Goal: Task Accomplishment & Management: Complete application form

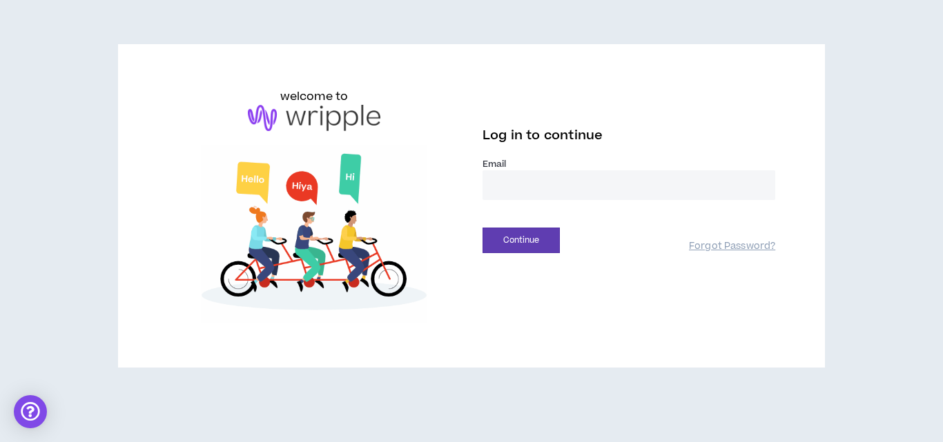
click at [587, 184] on input "email" at bounding box center [628, 185] width 293 height 30
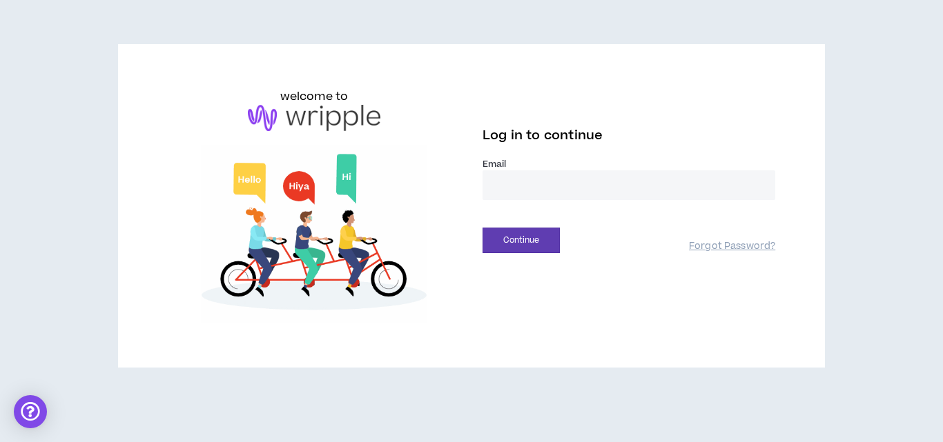
type input "**********"
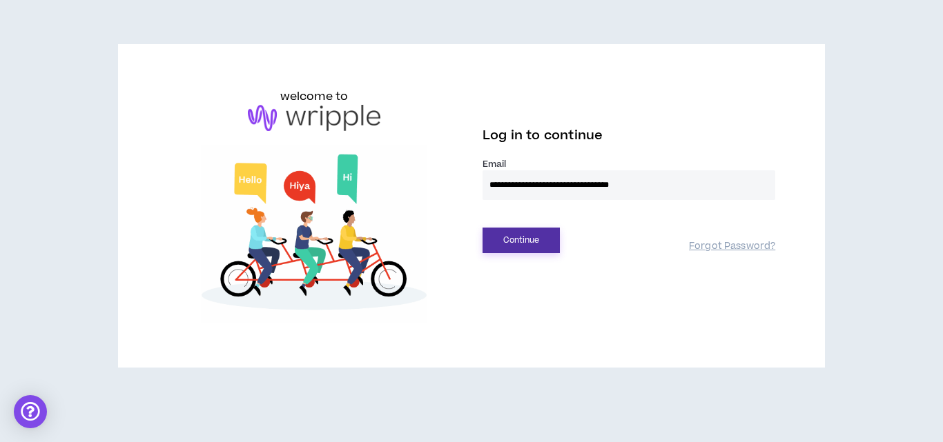
click at [540, 235] on button "Continue" at bounding box center [520, 241] width 77 height 26
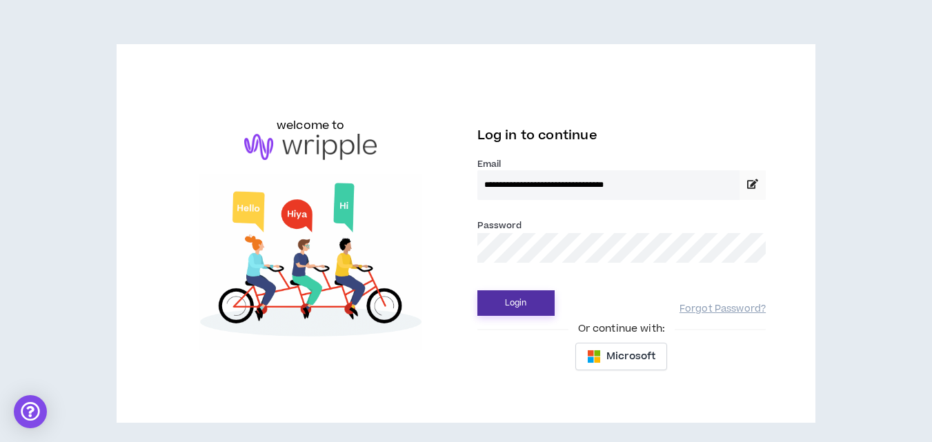
click at [506, 305] on button "Login" at bounding box center [516, 304] width 77 height 26
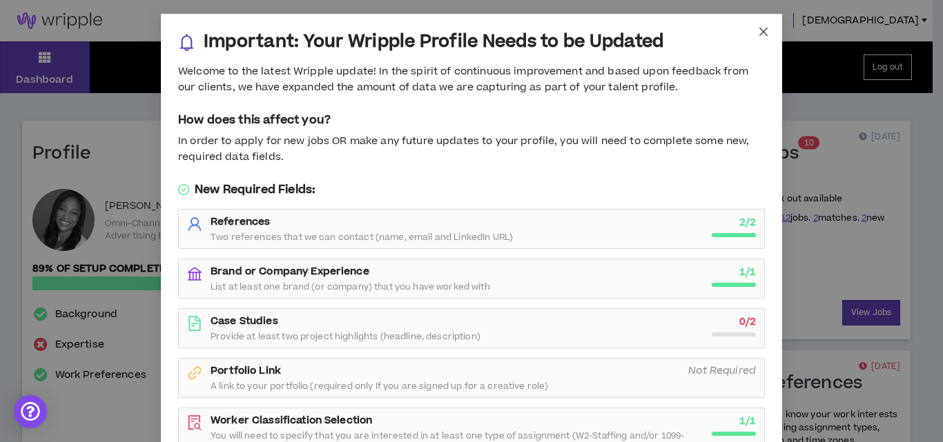
click at [760, 35] on icon "close" at bounding box center [763, 31] width 11 height 11
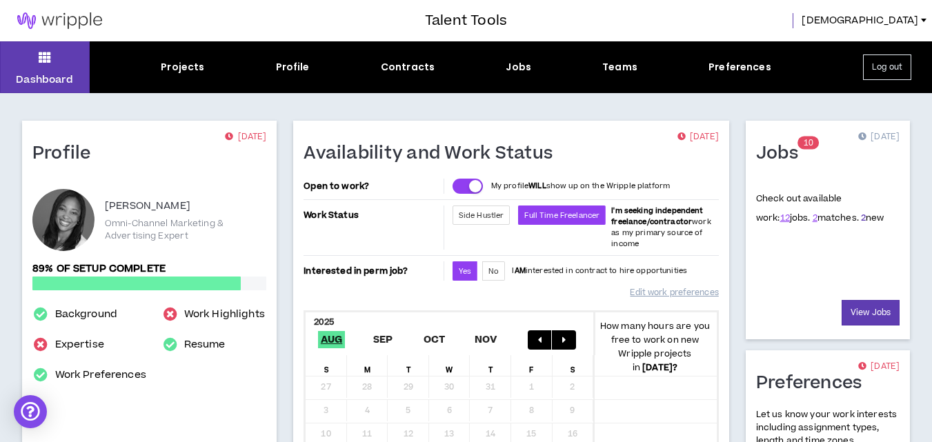
click at [861, 217] on link "2" at bounding box center [863, 218] width 5 height 12
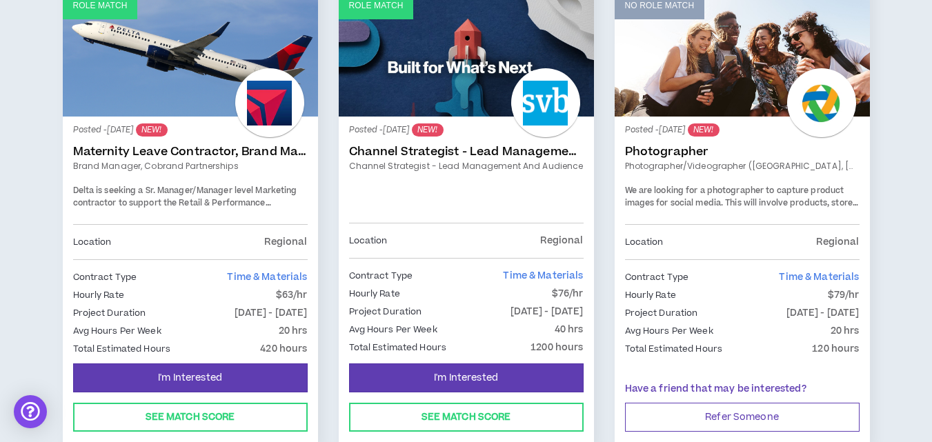
scroll to position [777, 0]
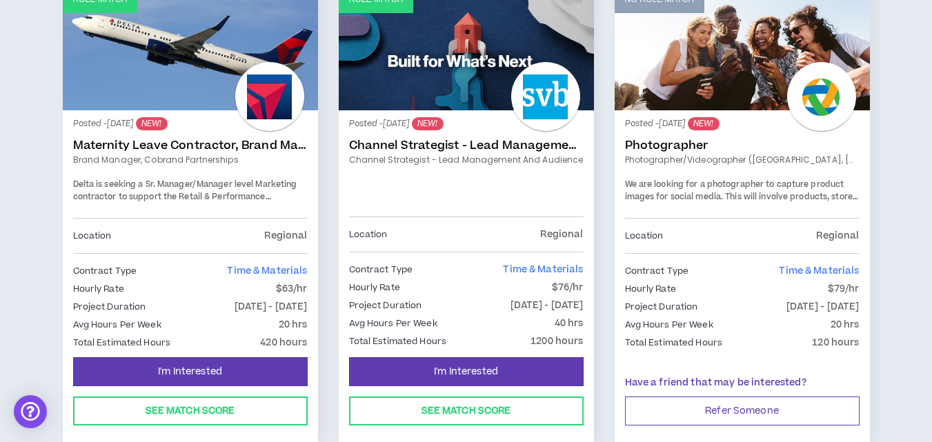
click at [182, 141] on link "Maternity Leave Contractor, Brand Marketing Manager (Cobrand Partnerships)" at bounding box center [190, 146] width 235 height 14
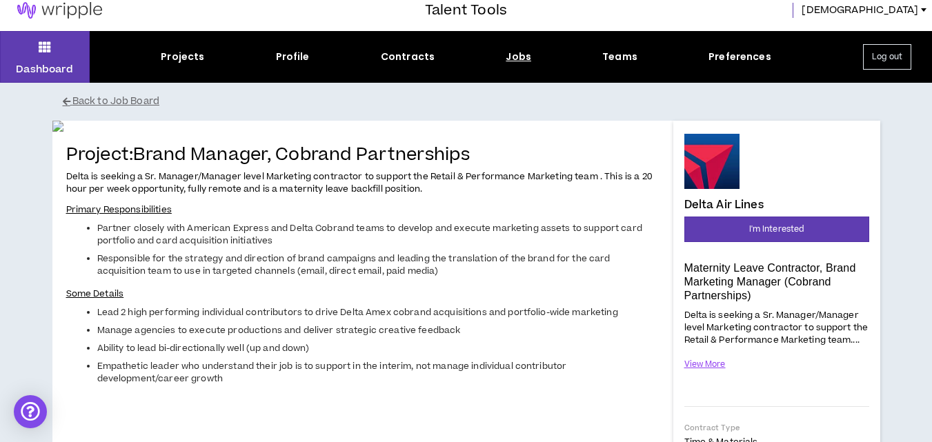
scroll to position [12, 0]
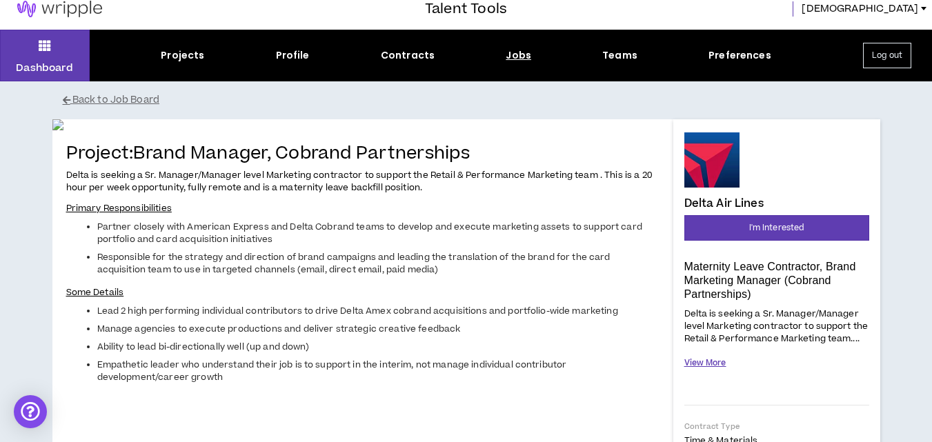
click at [713, 358] on button "View More" at bounding box center [706, 363] width 42 height 24
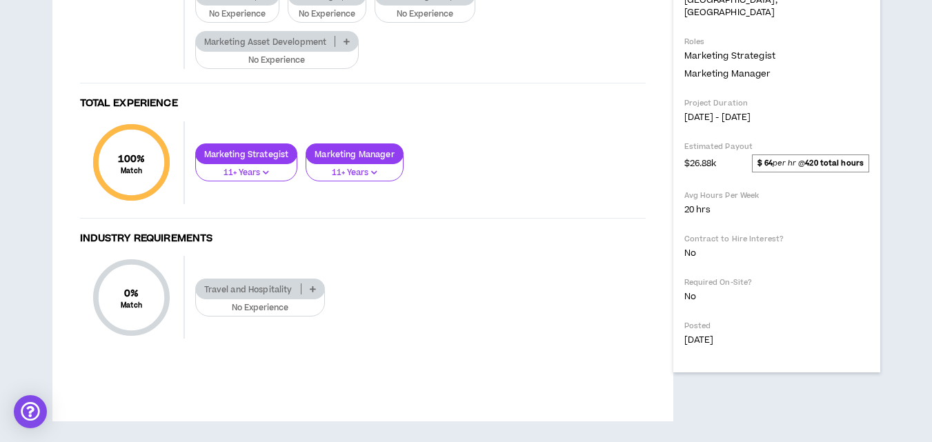
scroll to position [967, 0]
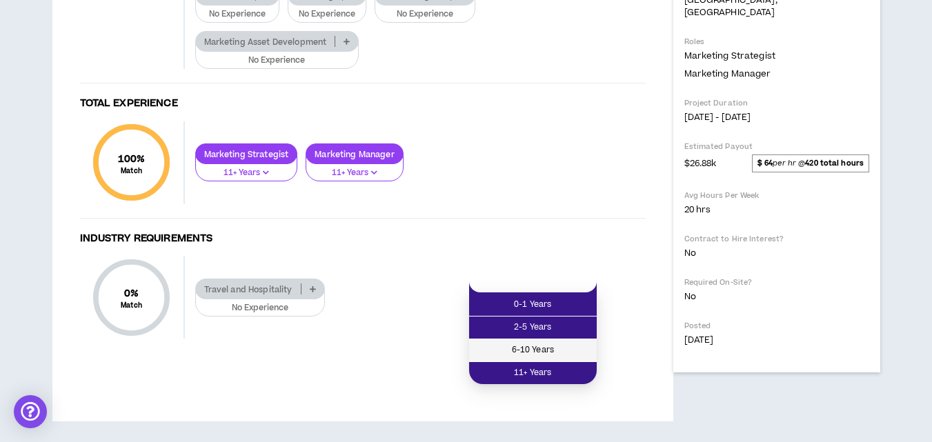
click at [536, 343] on span "6-10 Years" at bounding box center [533, 350] width 111 height 15
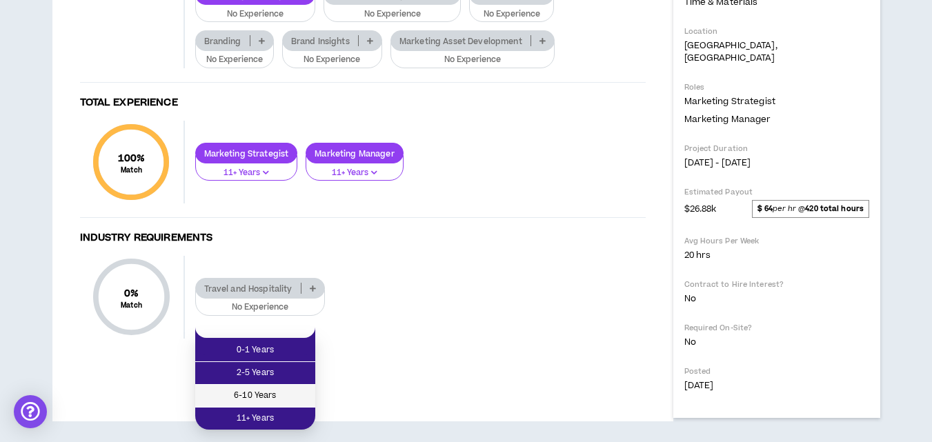
click at [271, 385] on li "6-10 Years" at bounding box center [255, 396] width 120 height 23
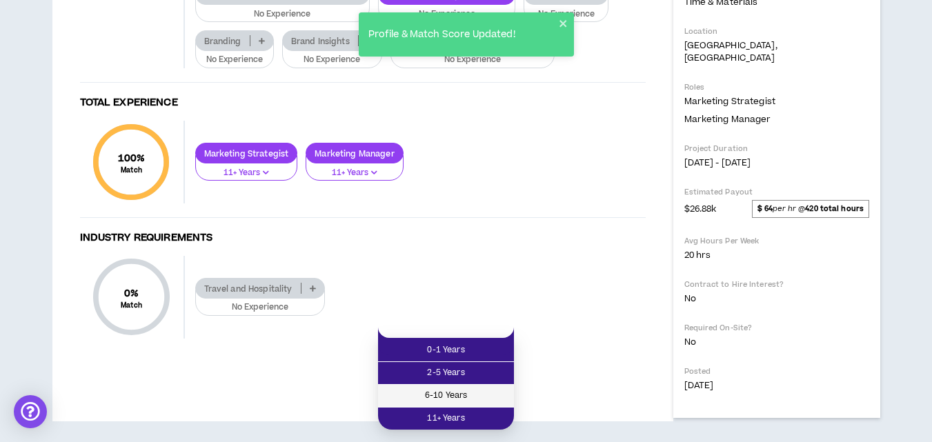
click at [426, 388] on span "6-10 Years" at bounding box center [445, 395] width 119 height 15
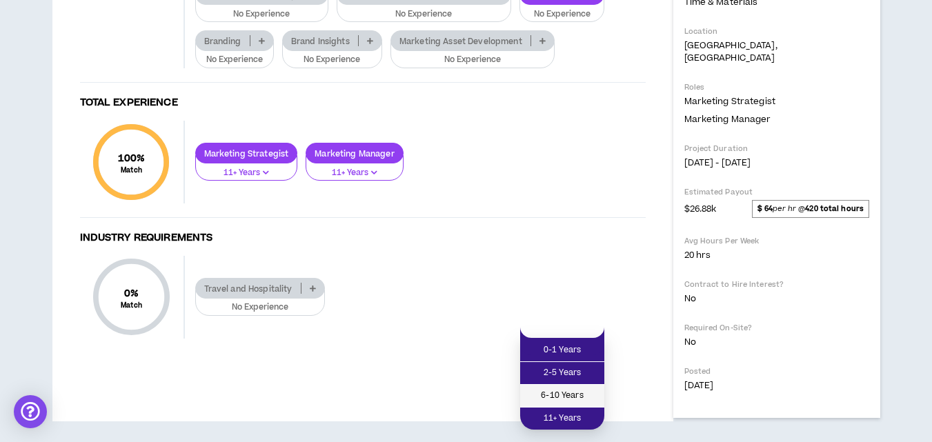
click at [554, 385] on li "6-10 Years" at bounding box center [562, 396] width 84 height 23
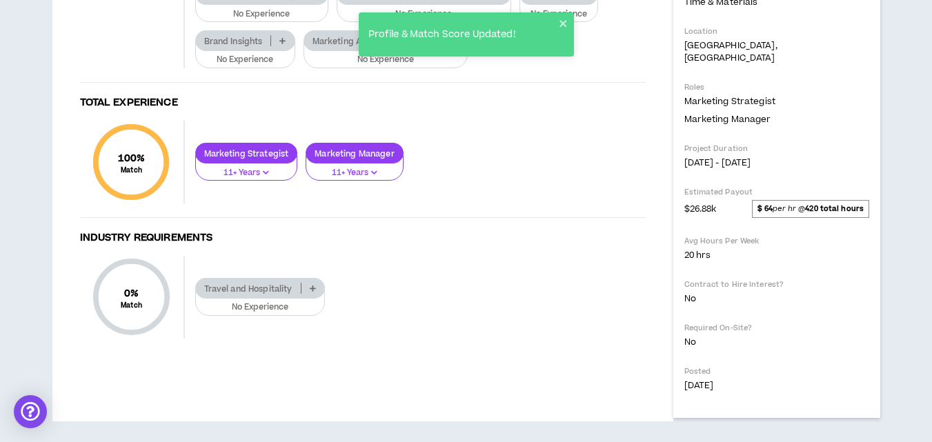
click at [398, 46] on p "Marketing Asset Development" at bounding box center [373, 41] width 139 height 10
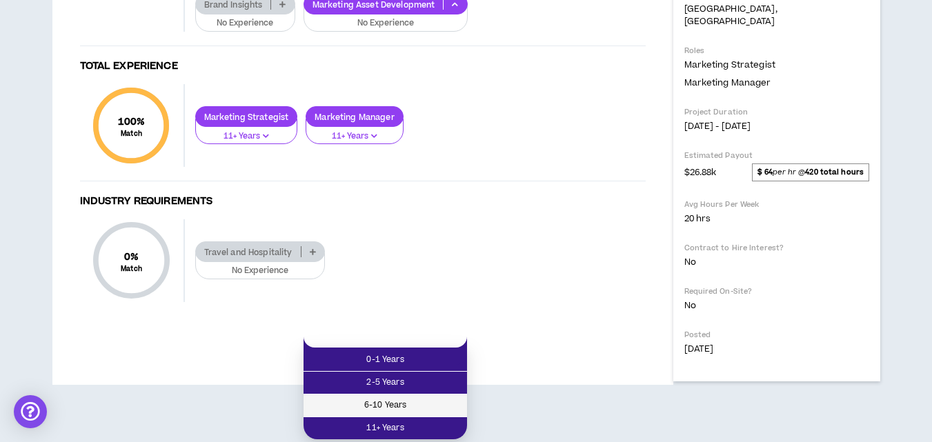
click at [388, 398] on span "6-10 Years" at bounding box center [385, 405] width 147 height 15
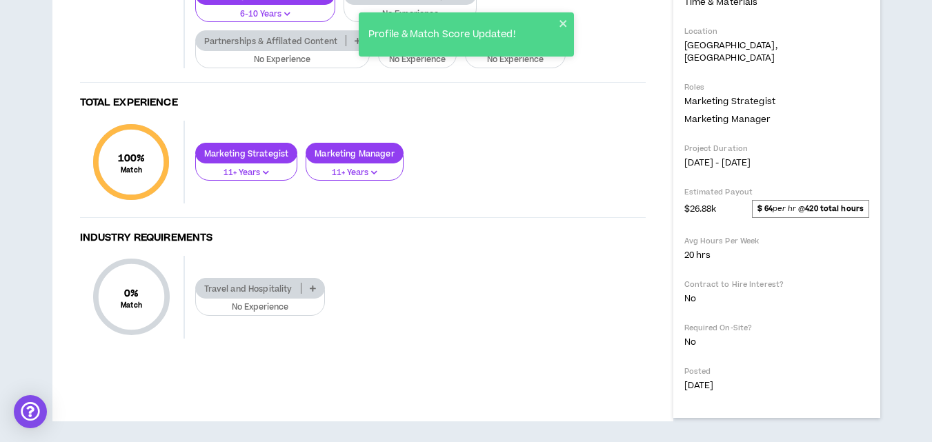
click at [405, 46] on p "Branding" at bounding box center [406, 41] width 54 height 10
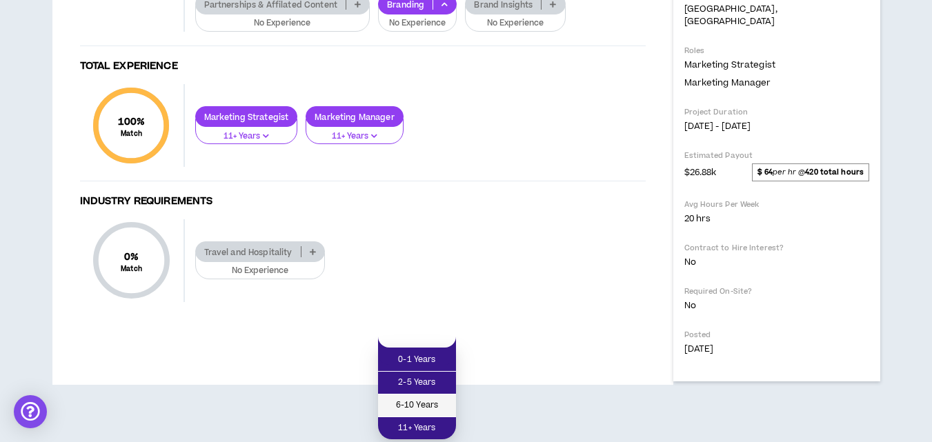
click at [411, 398] on span "6-10 Years" at bounding box center [416, 405] width 61 height 15
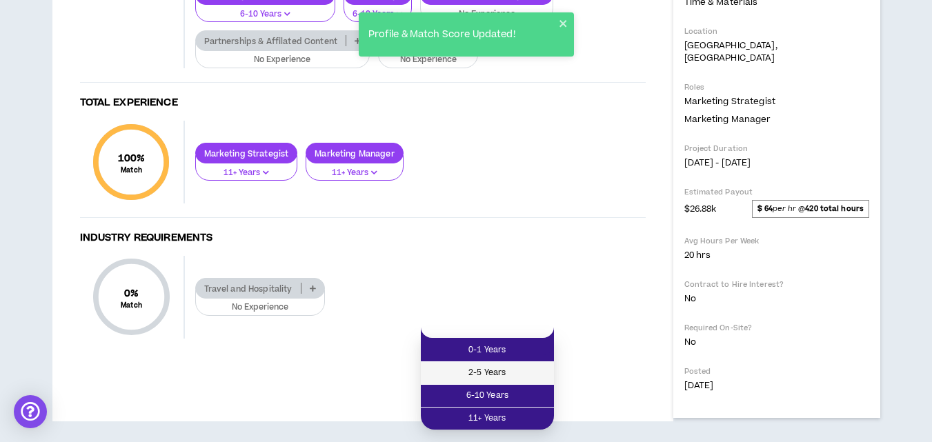
click at [493, 366] on span "2-5 Years" at bounding box center [487, 373] width 117 height 15
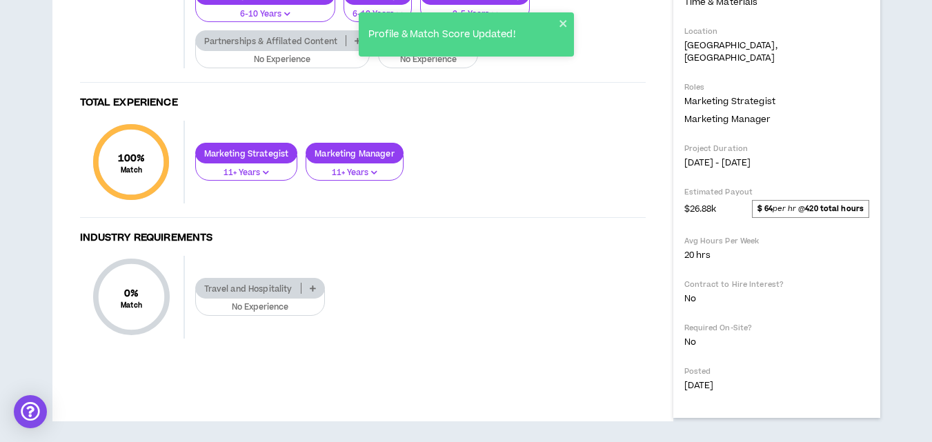
click at [288, 46] on p "Partnerships & Affilated Content" at bounding box center [271, 41] width 150 height 10
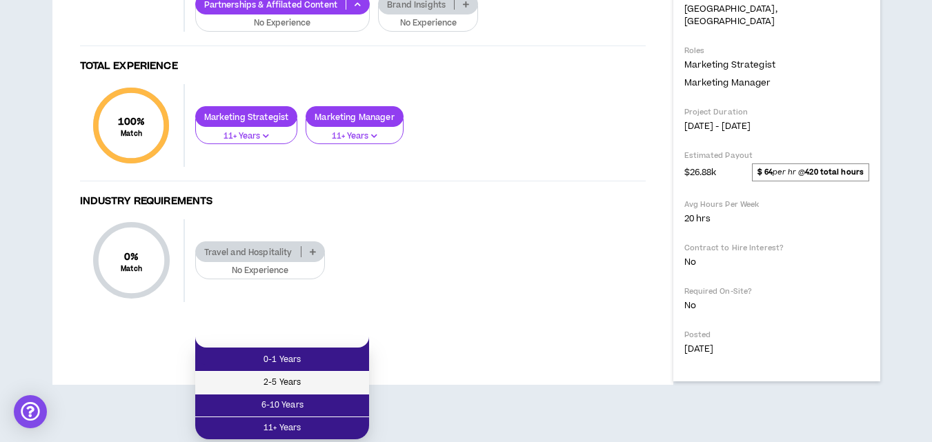
click at [289, 375] on span "2-5 Years" at bounding box center [282, 382] width 157 height 15
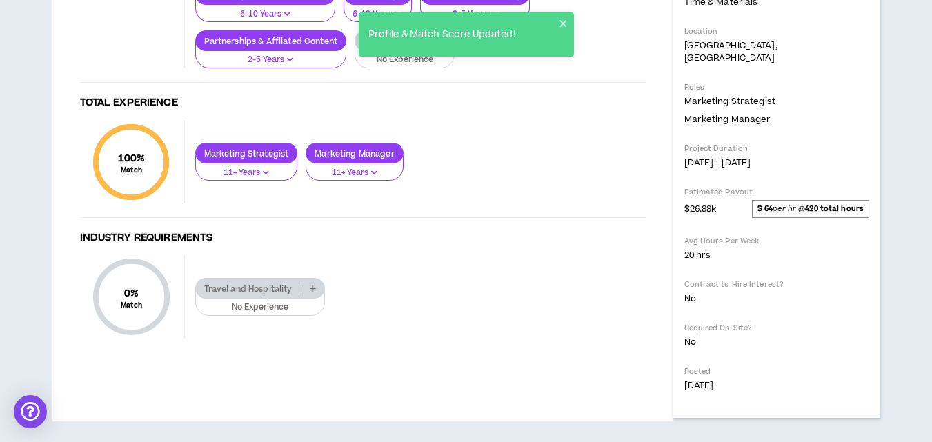
click at [380, 46] on p "Brand Insights" at bounding box center [392, 41] width 75 height 10
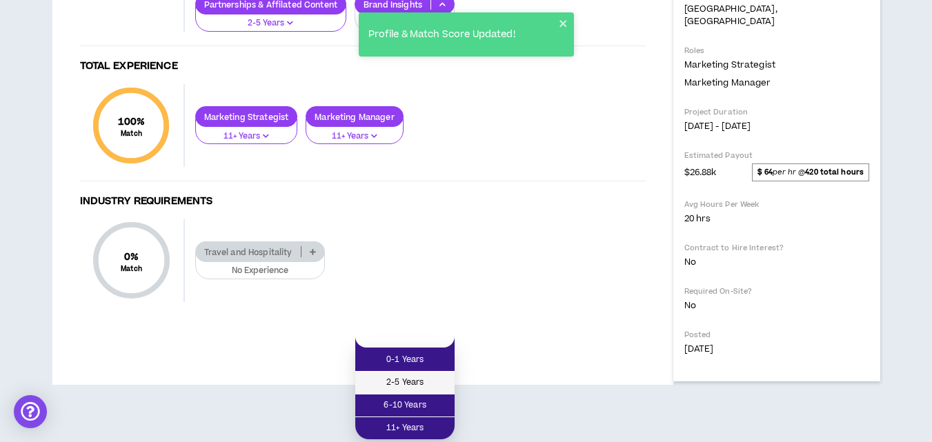
click at [391, 372] on li "2-5 Years" at bounding box center [404, 383] width 99 height 23
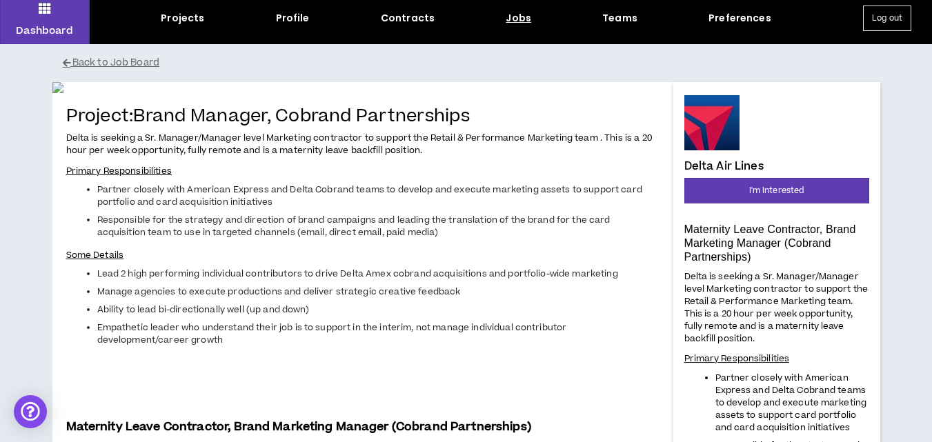
scroll to position [0, 0]
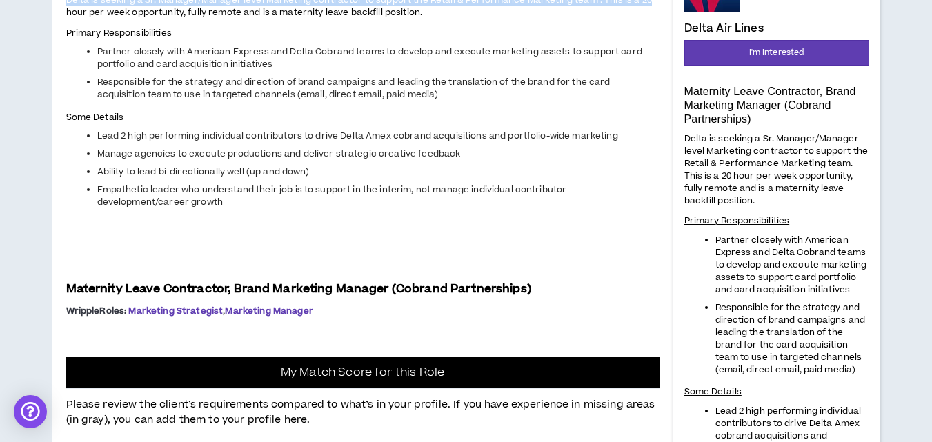
drag, startPoint x: 649, startPoint y: 332, endPoint x: 667, endPoint y: 174, distance: 159.1
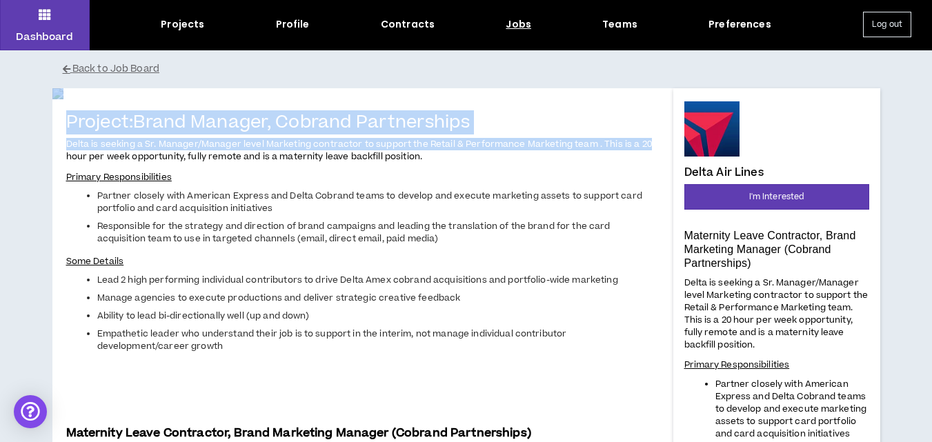
scroll to position [37, 0]
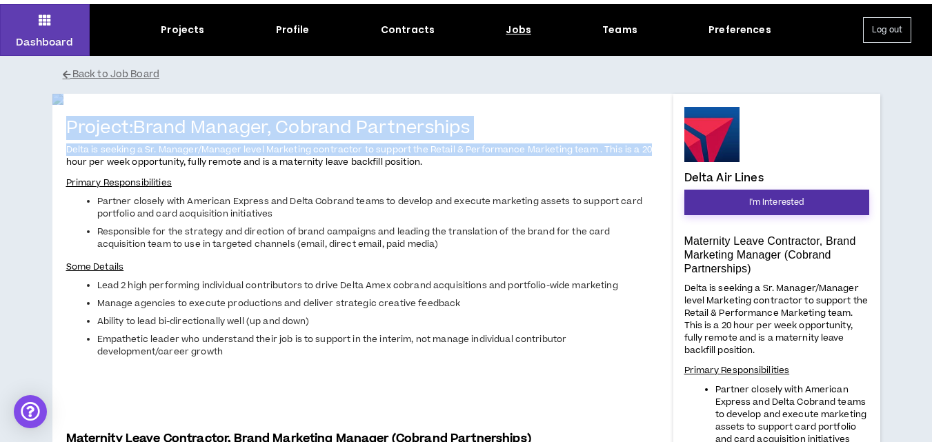
click at [749, 197] on span "I'm Interested" at bounding box center [776, 202] width 55 height 13
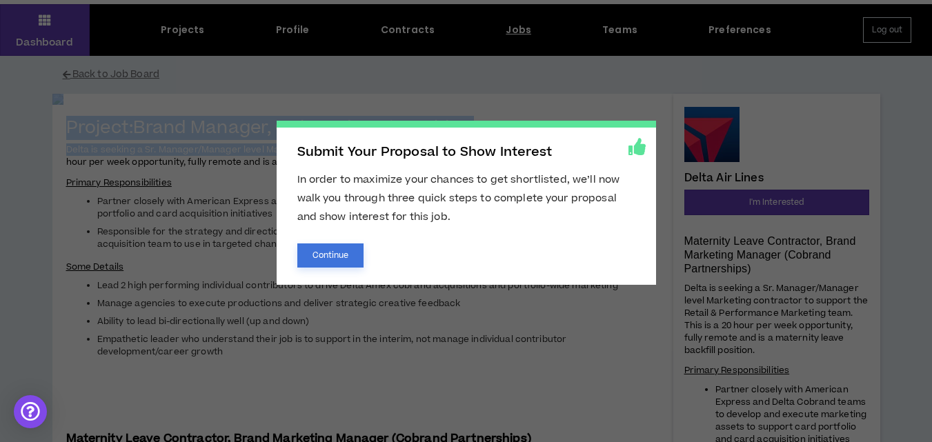
click at [336, 253] on button "Continue" at bounding box center [330, 256] width 67 height 24
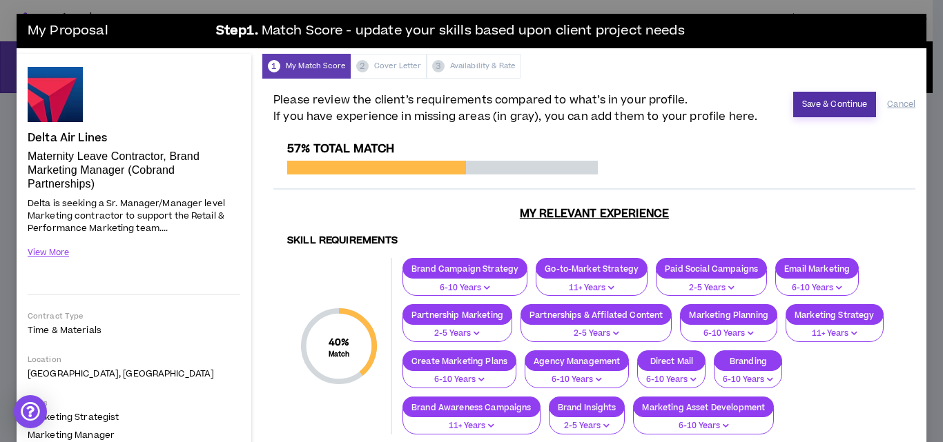
click at [814, 105] on button "Save & Continue" at bounding box center [834, 105] width 83 height 26
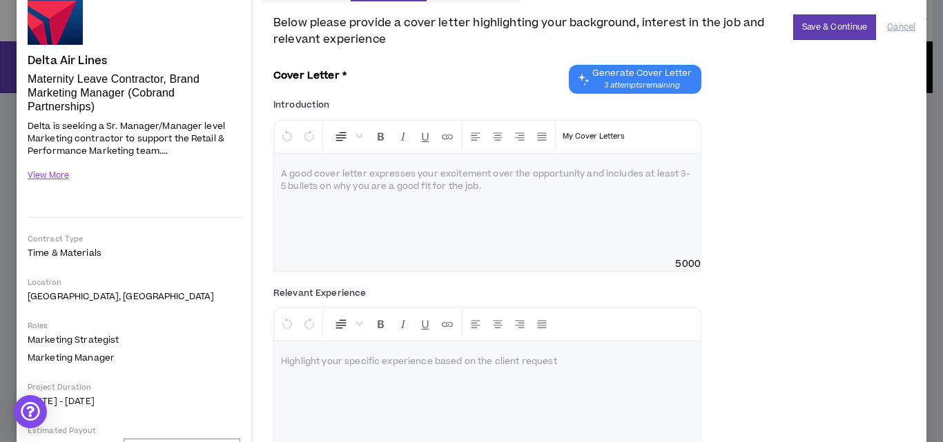
scroll to position [76, 0]
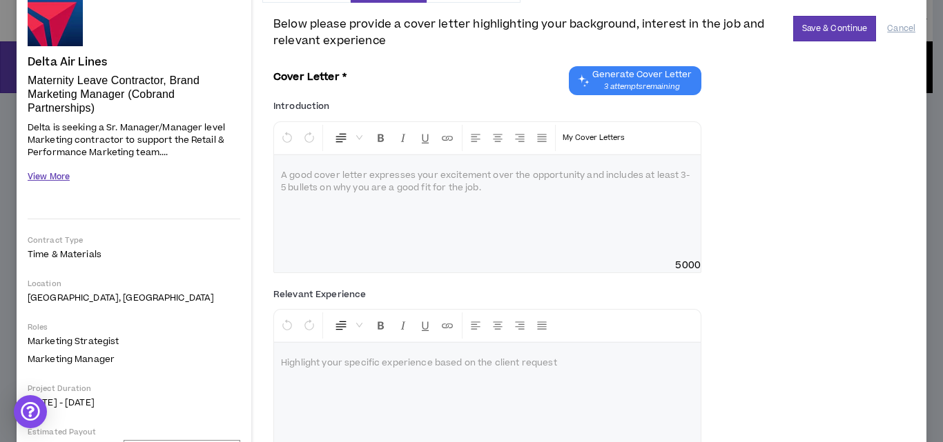
click at [61, 178] on button "View More" at bounding box center [49, 177] width 42 height 24
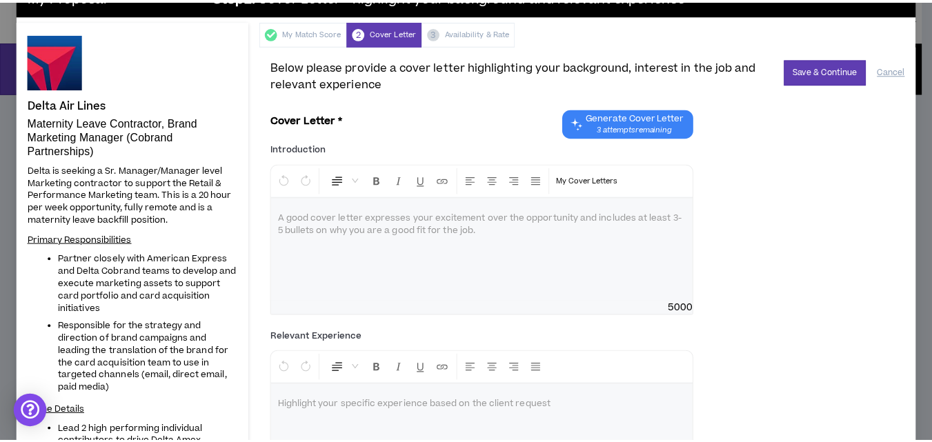
scroll to position [0, 0]
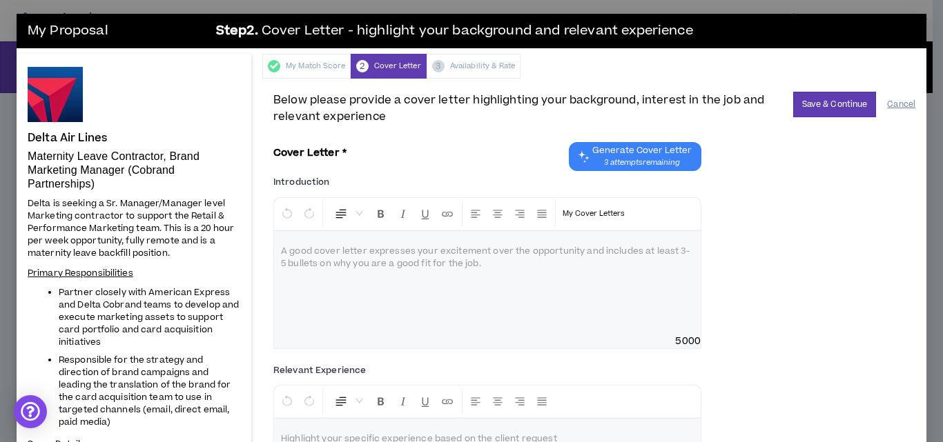
click at [887, 99] on button "Cancel" at bounding box center [901, 104] width 28 height 24
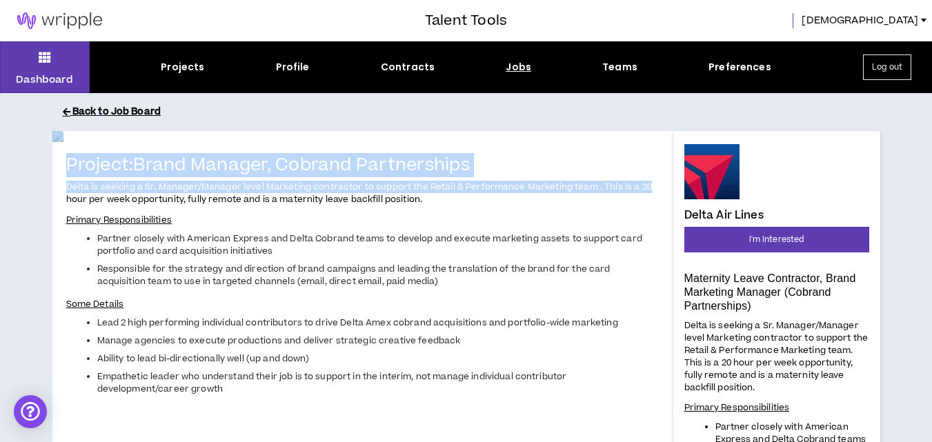
click at [99, 107] on button "Back to Job Board" at bounding box center [477, 112] width 828 height 24
click at [135, 110] on button "Back to Job Board" at bounding box center [477, 112] width 828 height 24
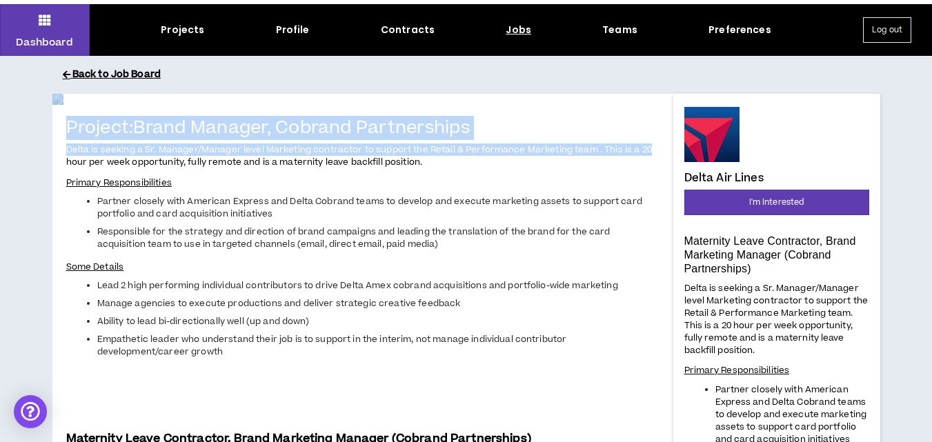
click at [87, 73] on button "Back to Job Board" at bounding box center [477, 75] width 828 height 24
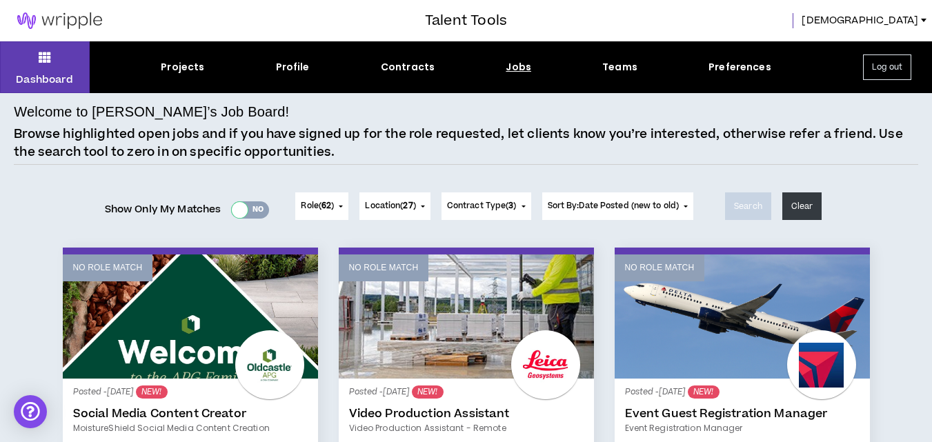
click at [240, 206] on div at bounding box center [240, 210] width 16 height 16
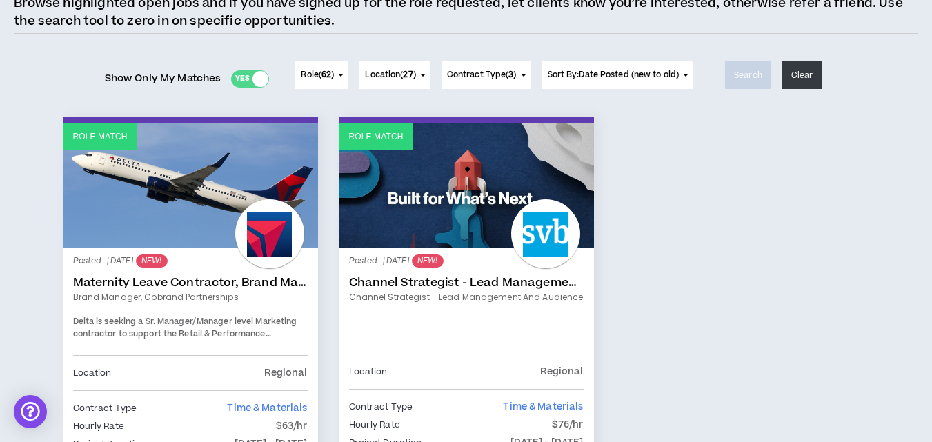
scroll to position [153, 0]
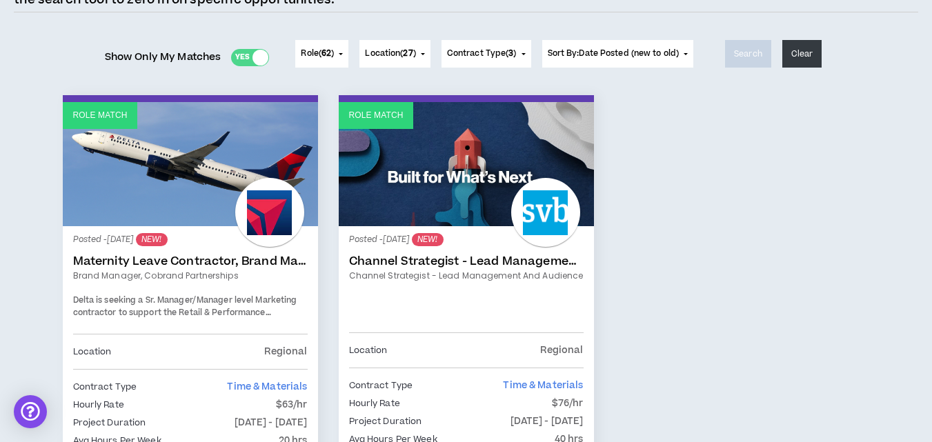
click at [475, 265] on link "Channel Strategist - Lead Management and Audience" at bounding box center [466, 262] width 235 height 14
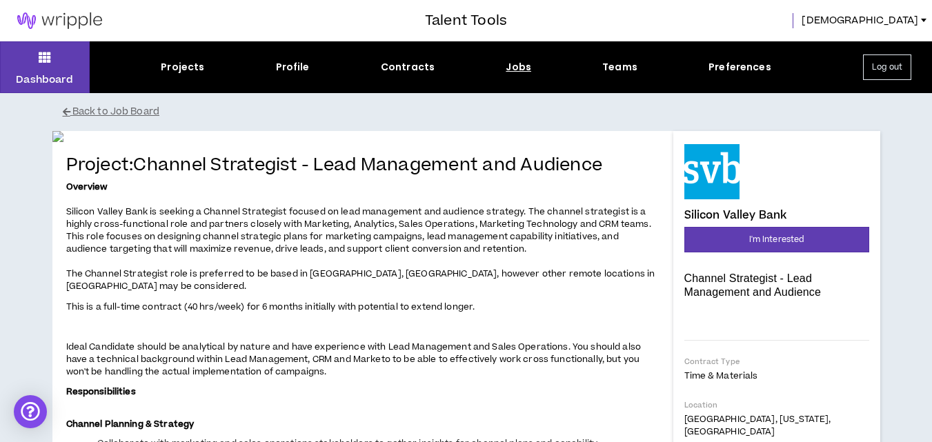
click at [896, 63] on button "Log out" at bounding box center [887, 68] width 48 height 26
